Goal: Task Accomplishment & Management: Manage account settings

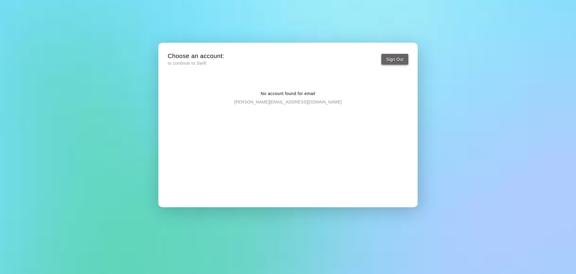
click at [401, 60] on button "Sign Out" at bounding box center [395, 59] width 27 height 11
click at [396, 64] on button "Sign Out" at bounding box center [395, 59] width 27 height 11
